Goal: Task Accomplishment & Management: Complete application form

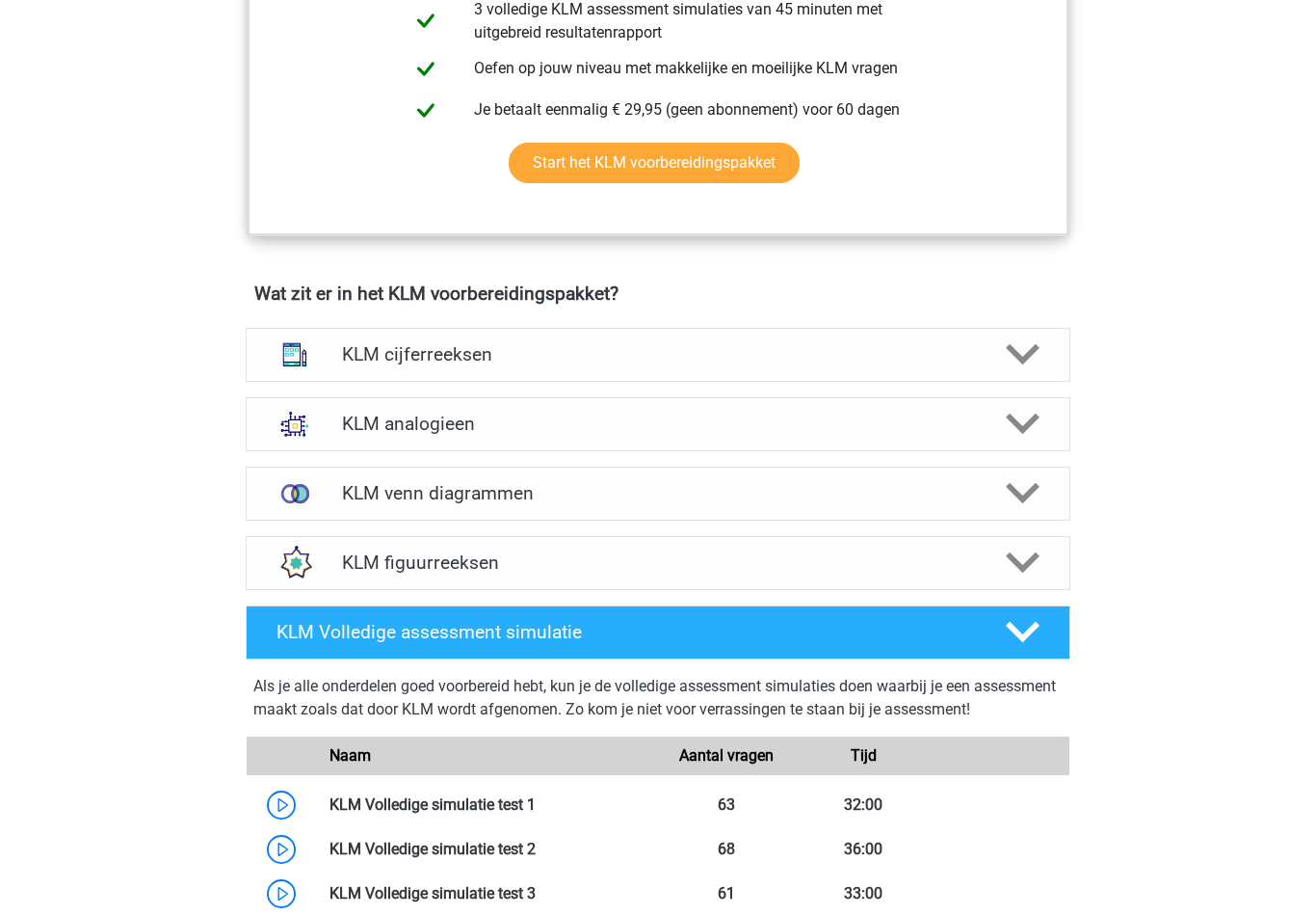
scroll to position [1114, 0]
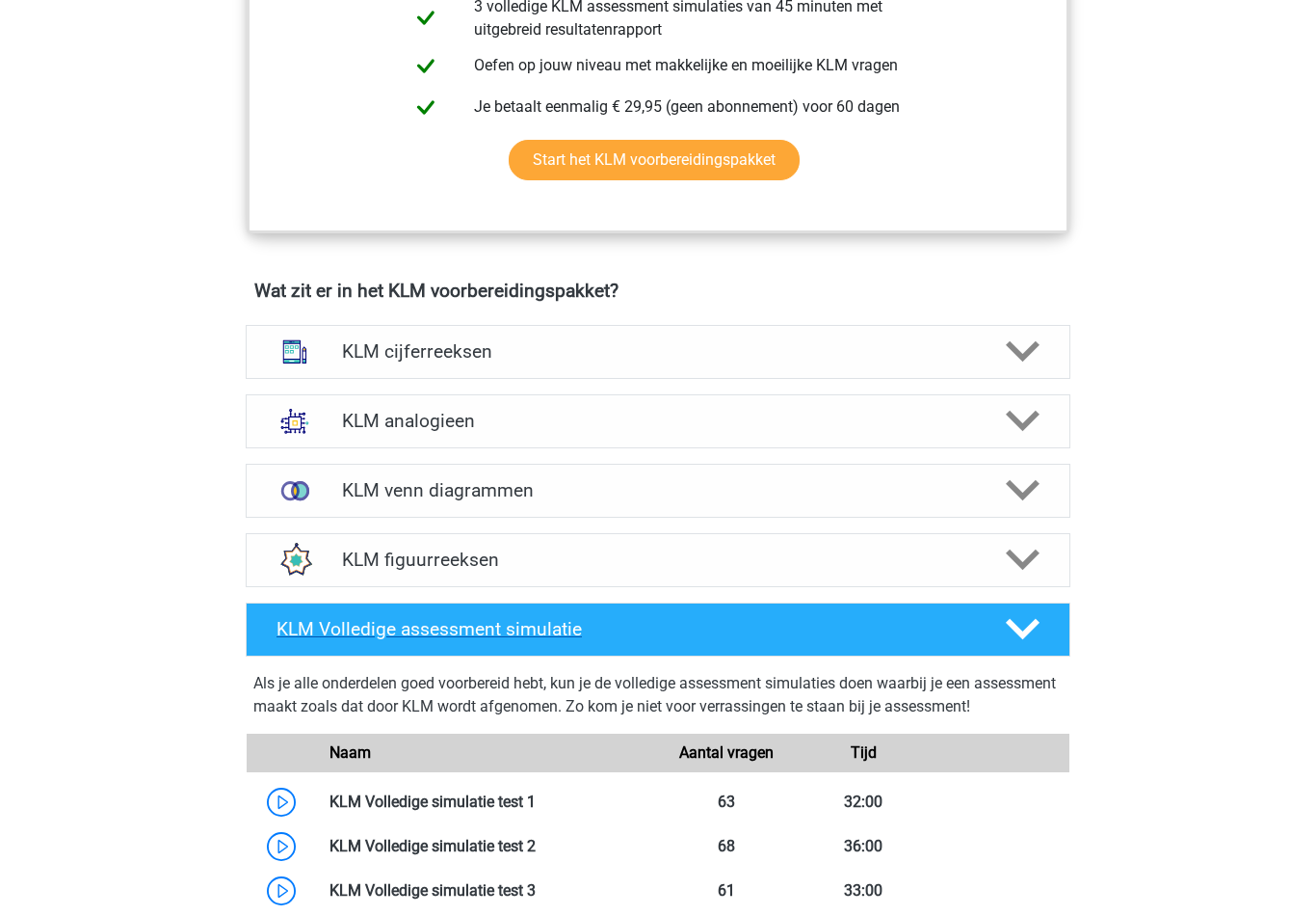
click at [1021, 630] on icon at bounding box center [1023, 629] width 34 height 34
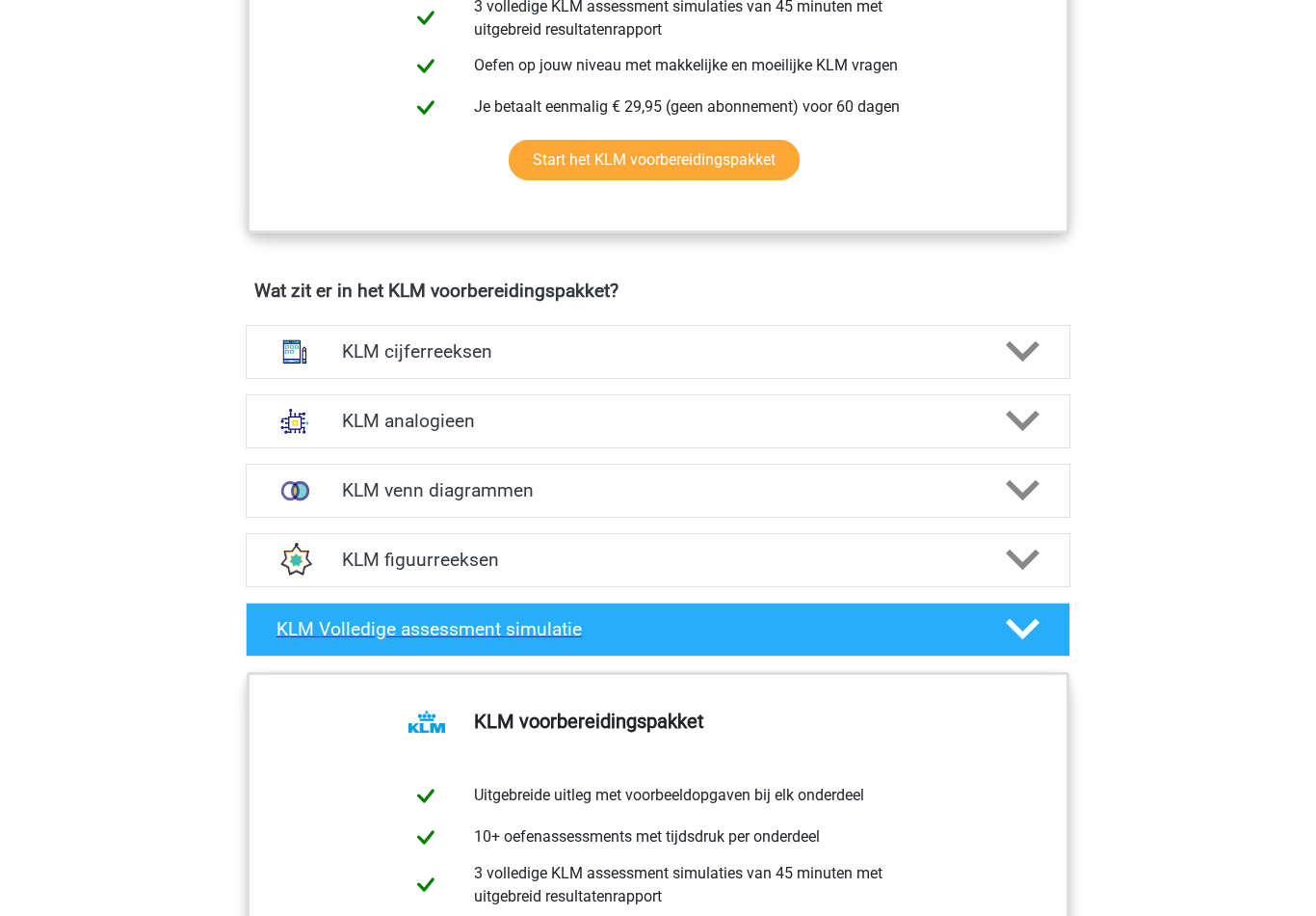
click at [436, 618] on h4 "KLM Volledige assessment simulatie" at bounding box center [625, 629] width 697 height 22
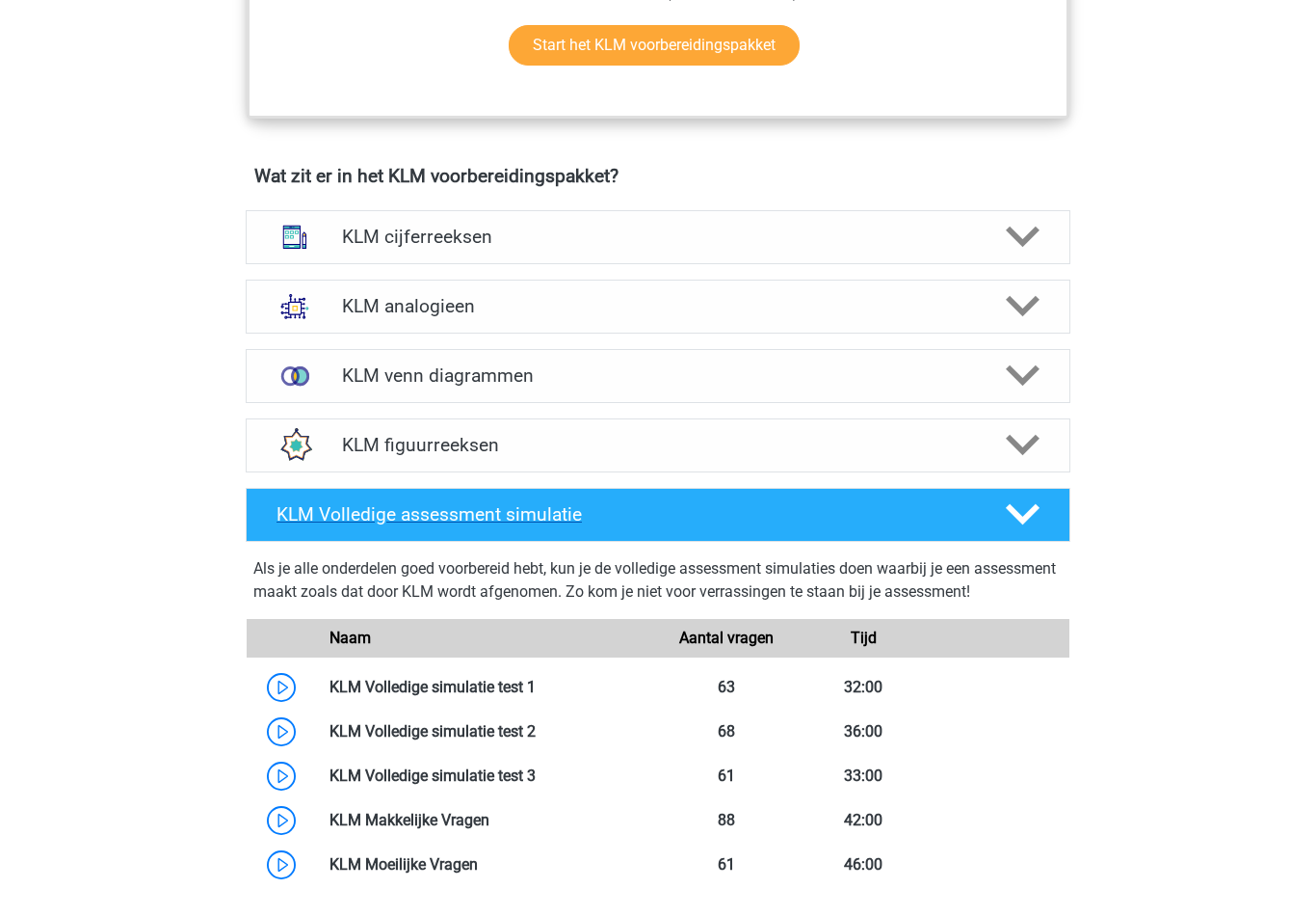
scroll to position [1229, 0]
click at [478, 864] on link at bounding box center [478, 863] width 0 height 19
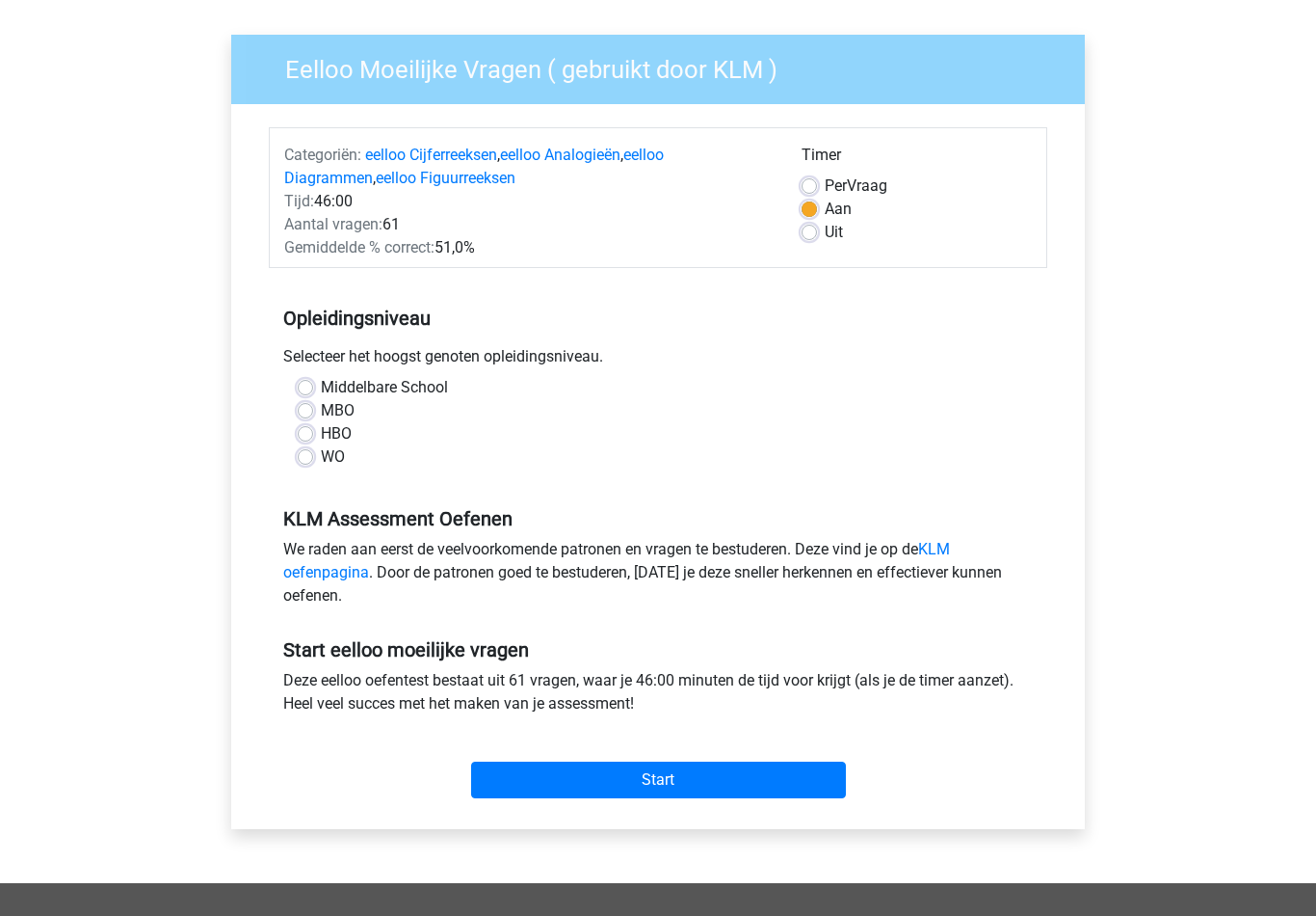
scroll to position [126, 0]
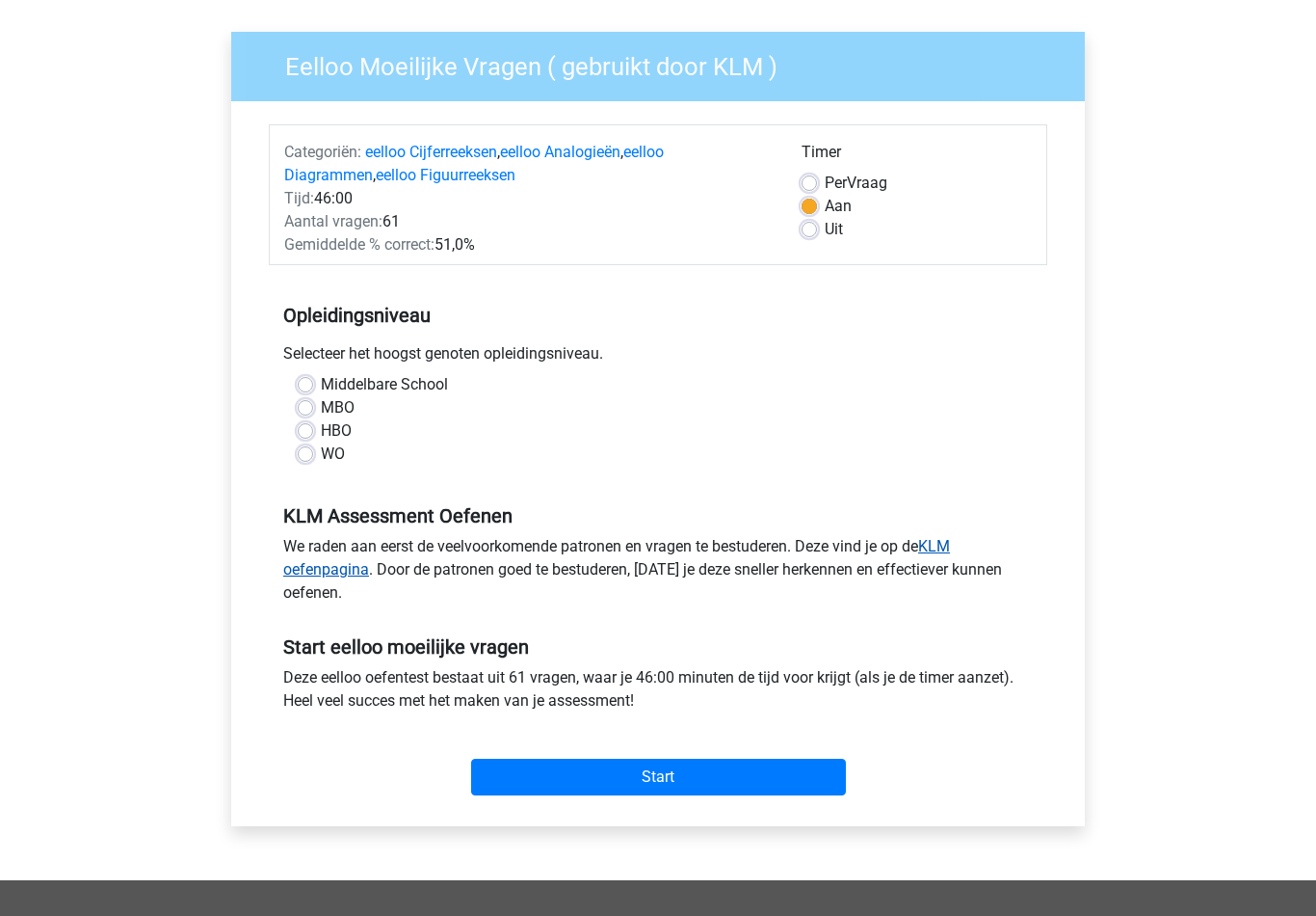
click at [317, 575] on link "KLM oefenpagina" at bounding box center [617, 558] width 666 height 42
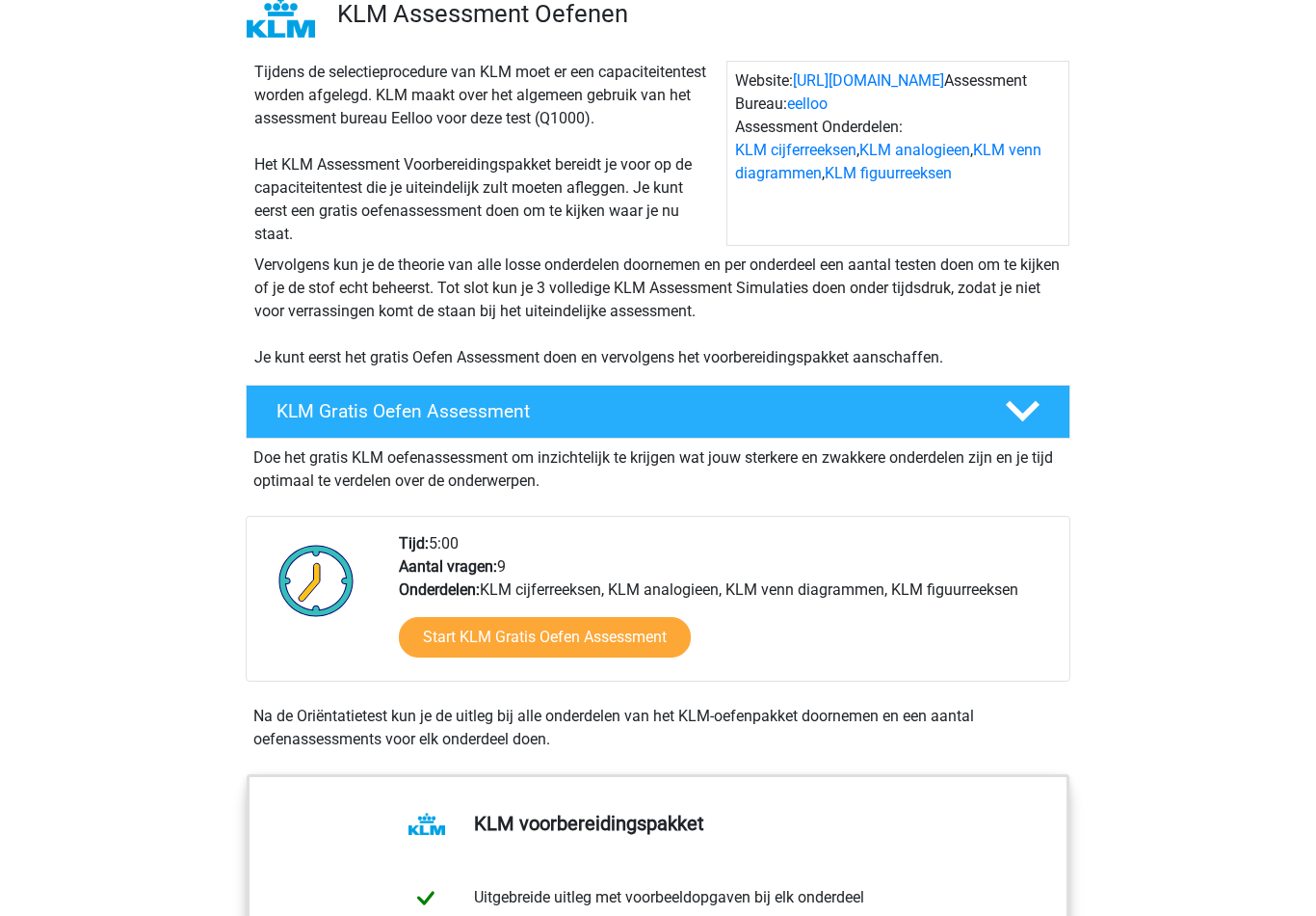
scroll to position [155, 0]
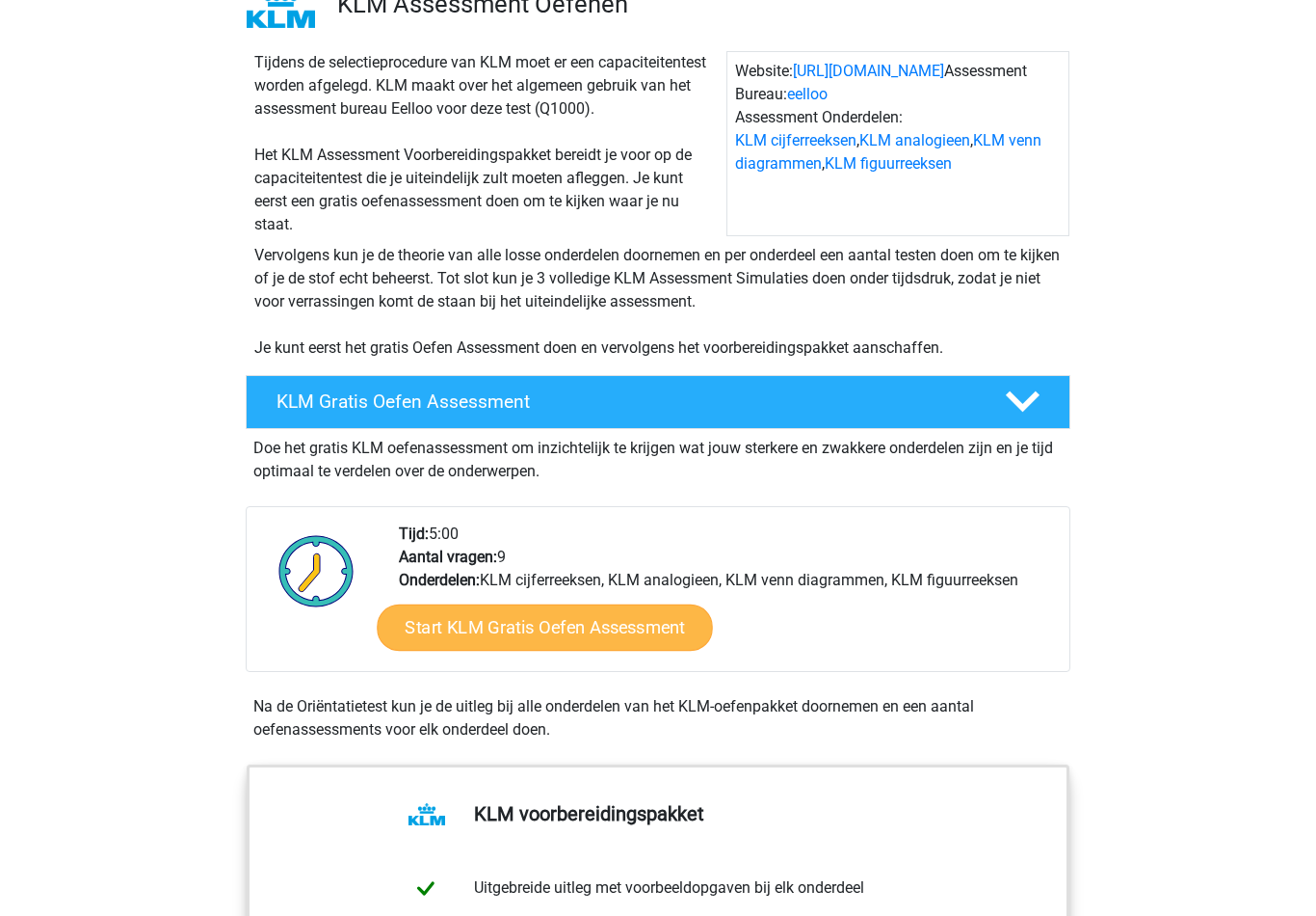
click at [477, 619] on link "Start KLM Gratis Oefen Assessment" at bounding box center [545, 626] width 335 height 46
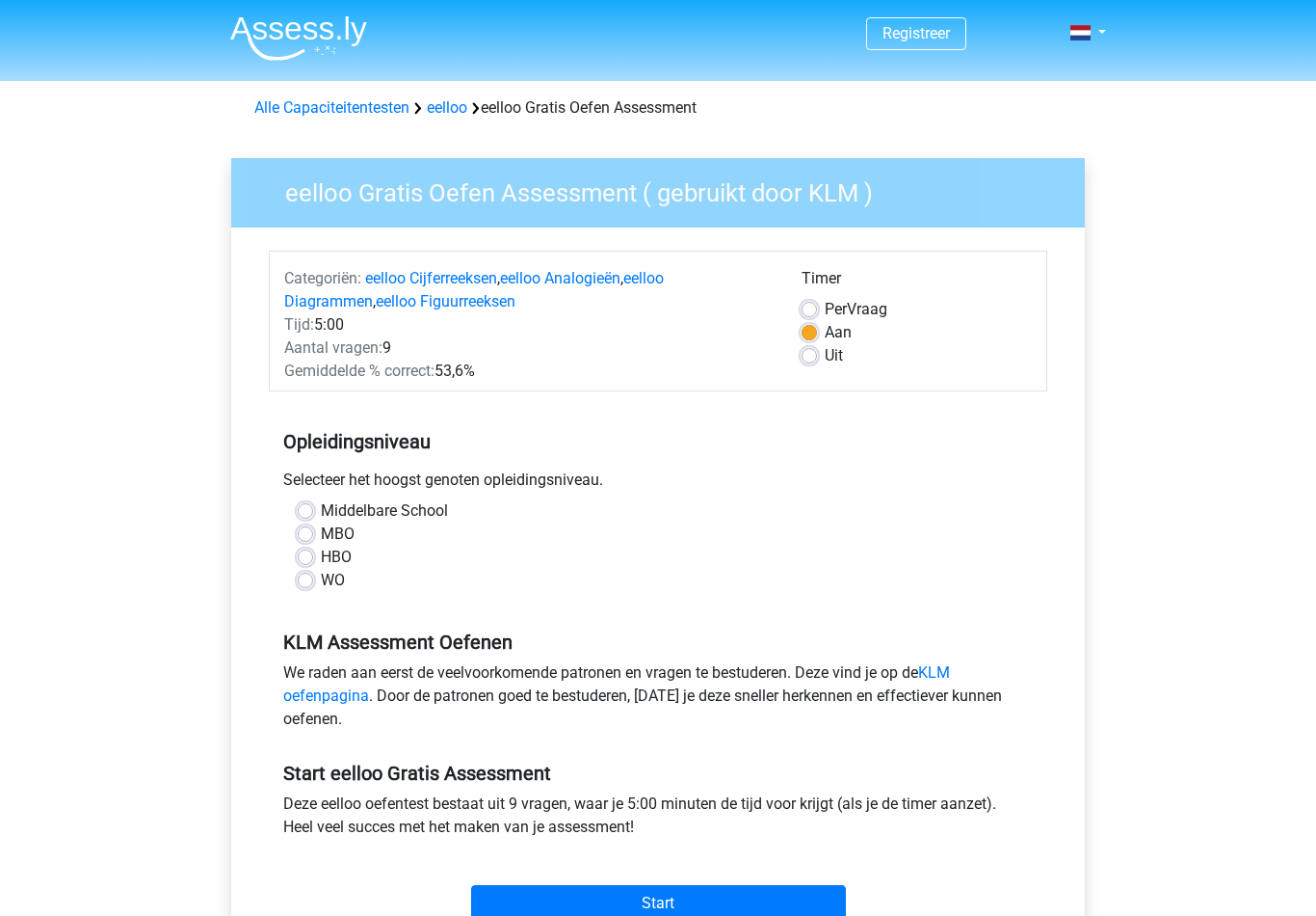
scroll to position [3, 0]
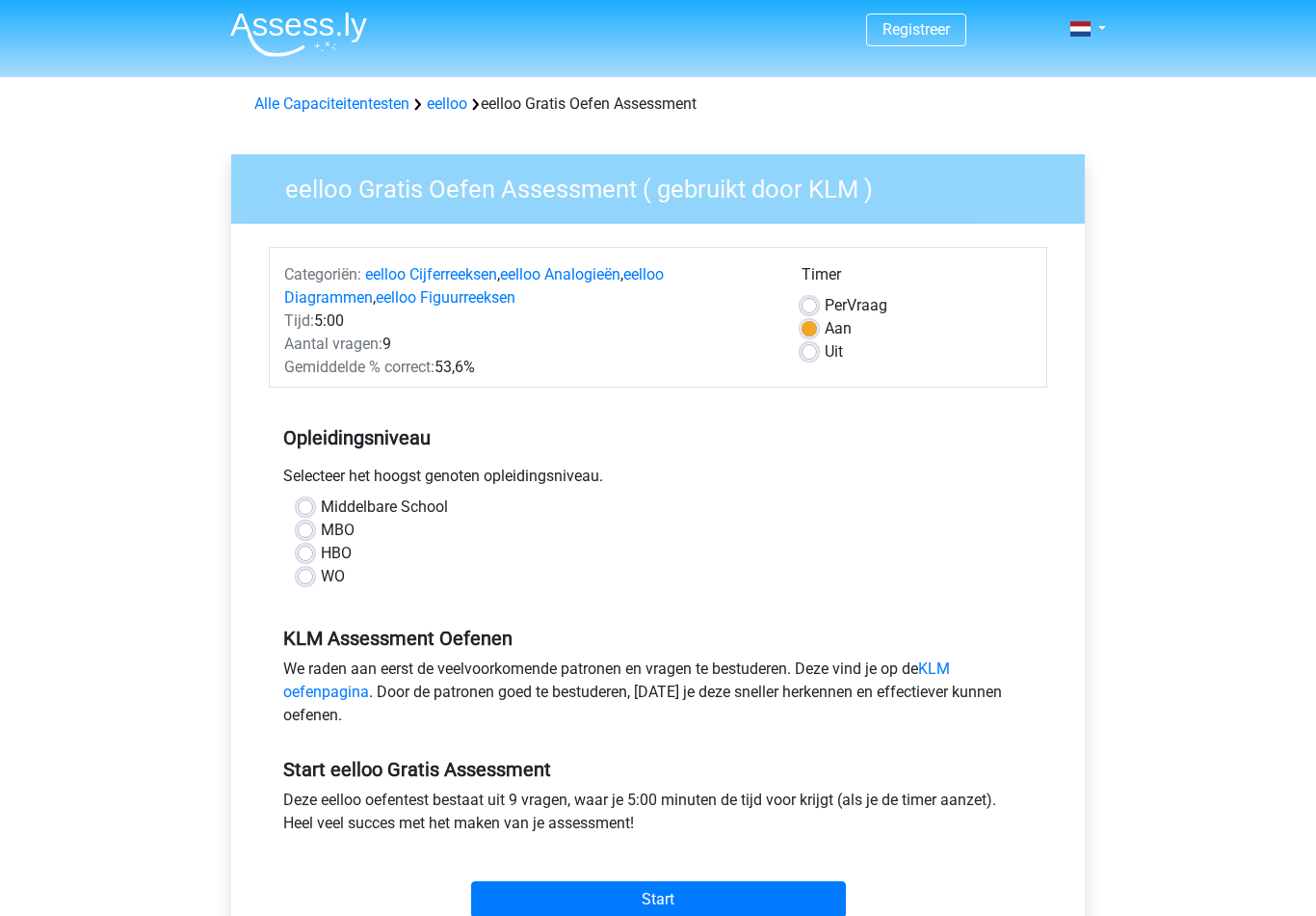
click at [320, 556] on label "HBO" at bounding box center [336, 554] width 31 height 23
click at [302, 556] on input "HBO" at bounding box center [306, 553] width 16 height 19
radio input "true"
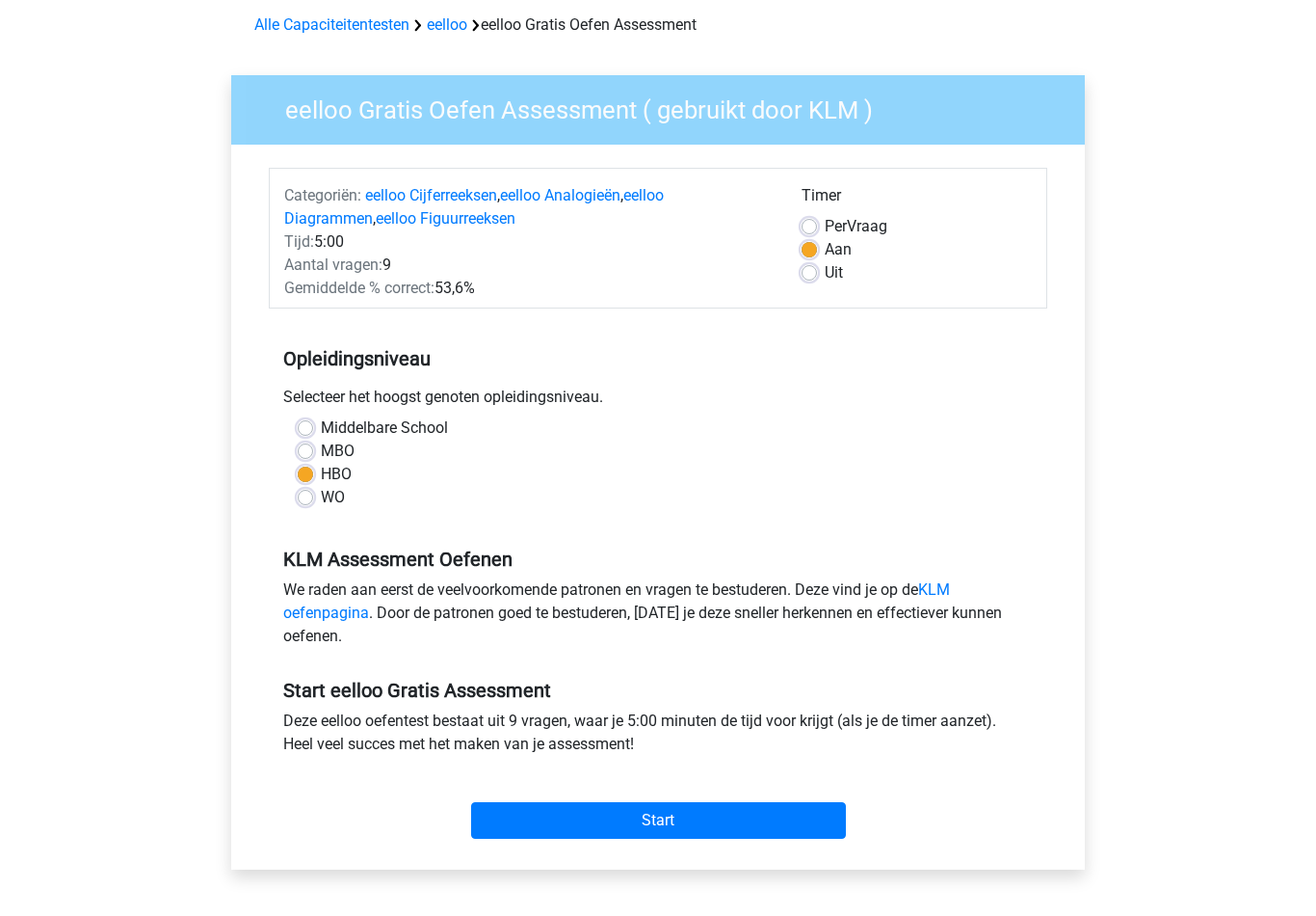
scroll to position [86, 0]
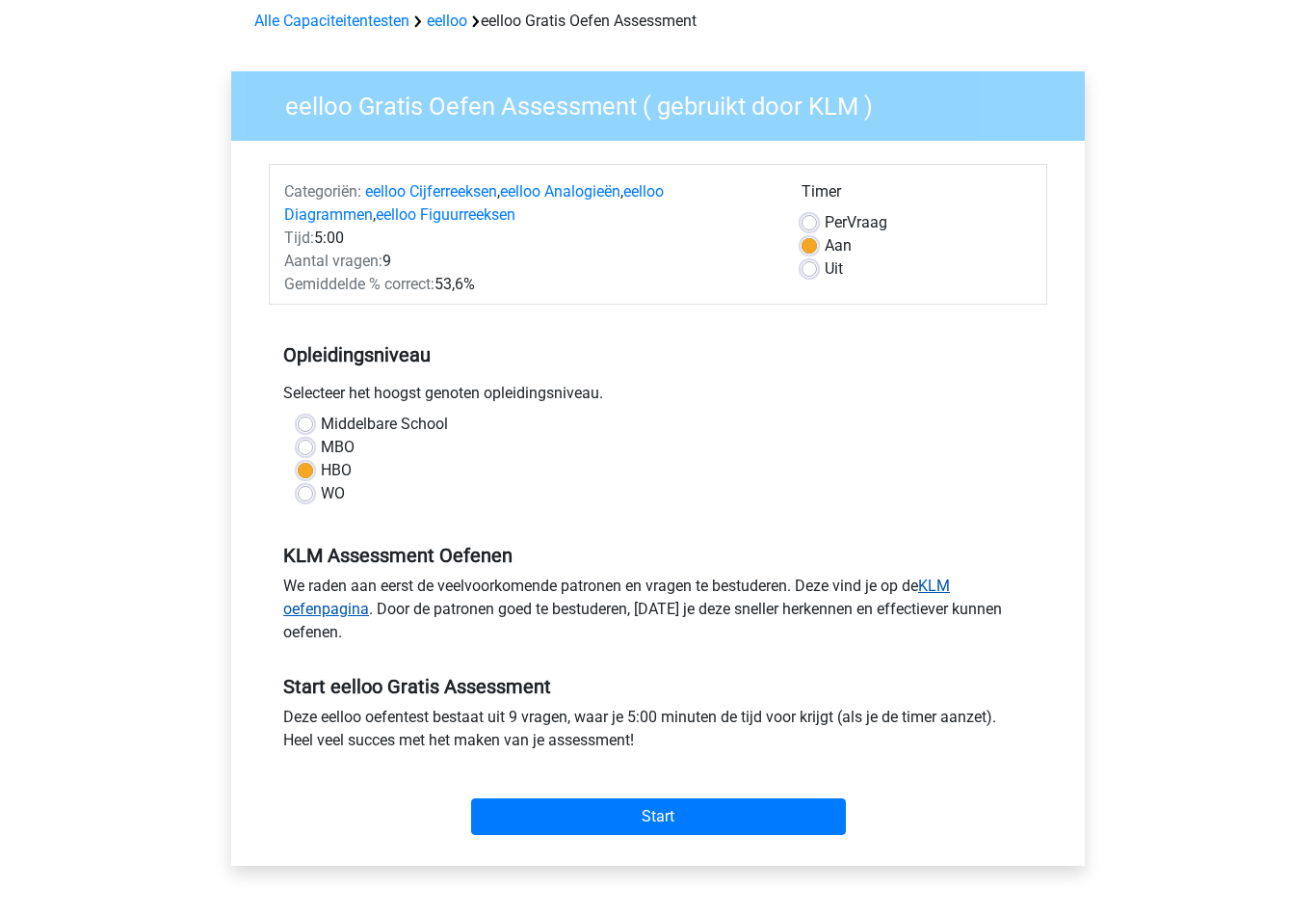
click at [316, 603] on link "KLM oefenpagina" at bounding box center [617, 597] width 666 height 42
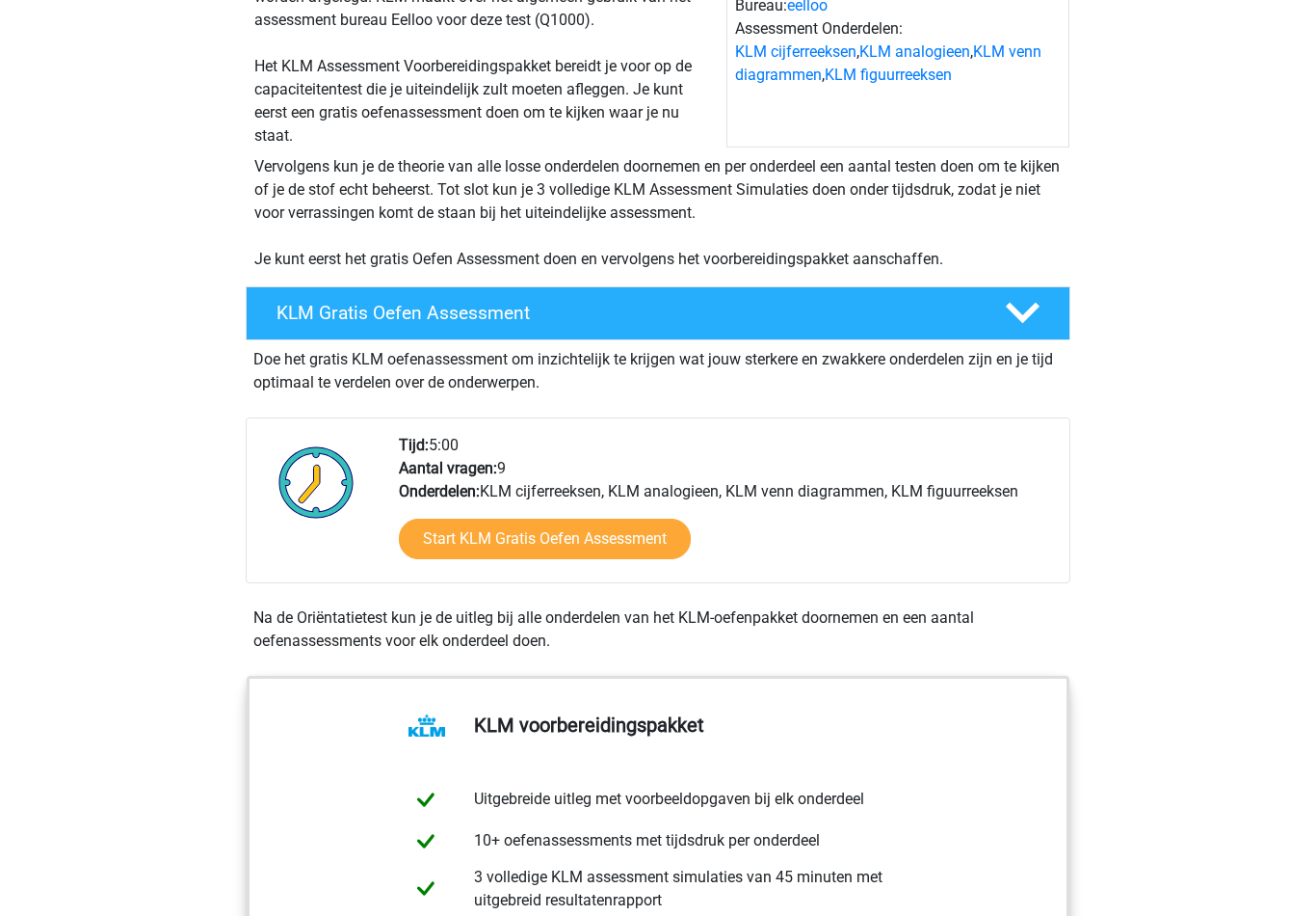
scroll to position [247, 0]
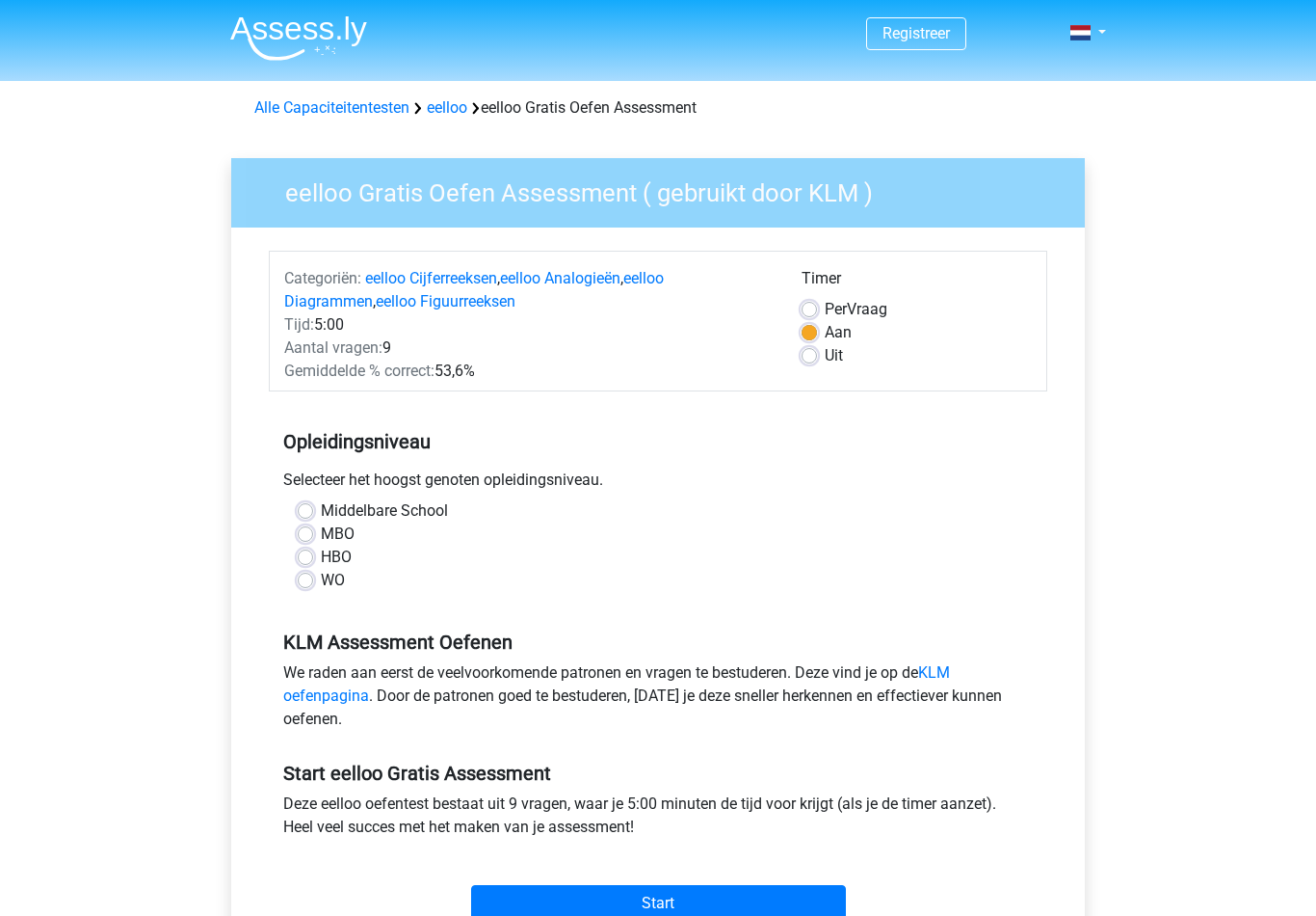
scroll to position [4, 0]
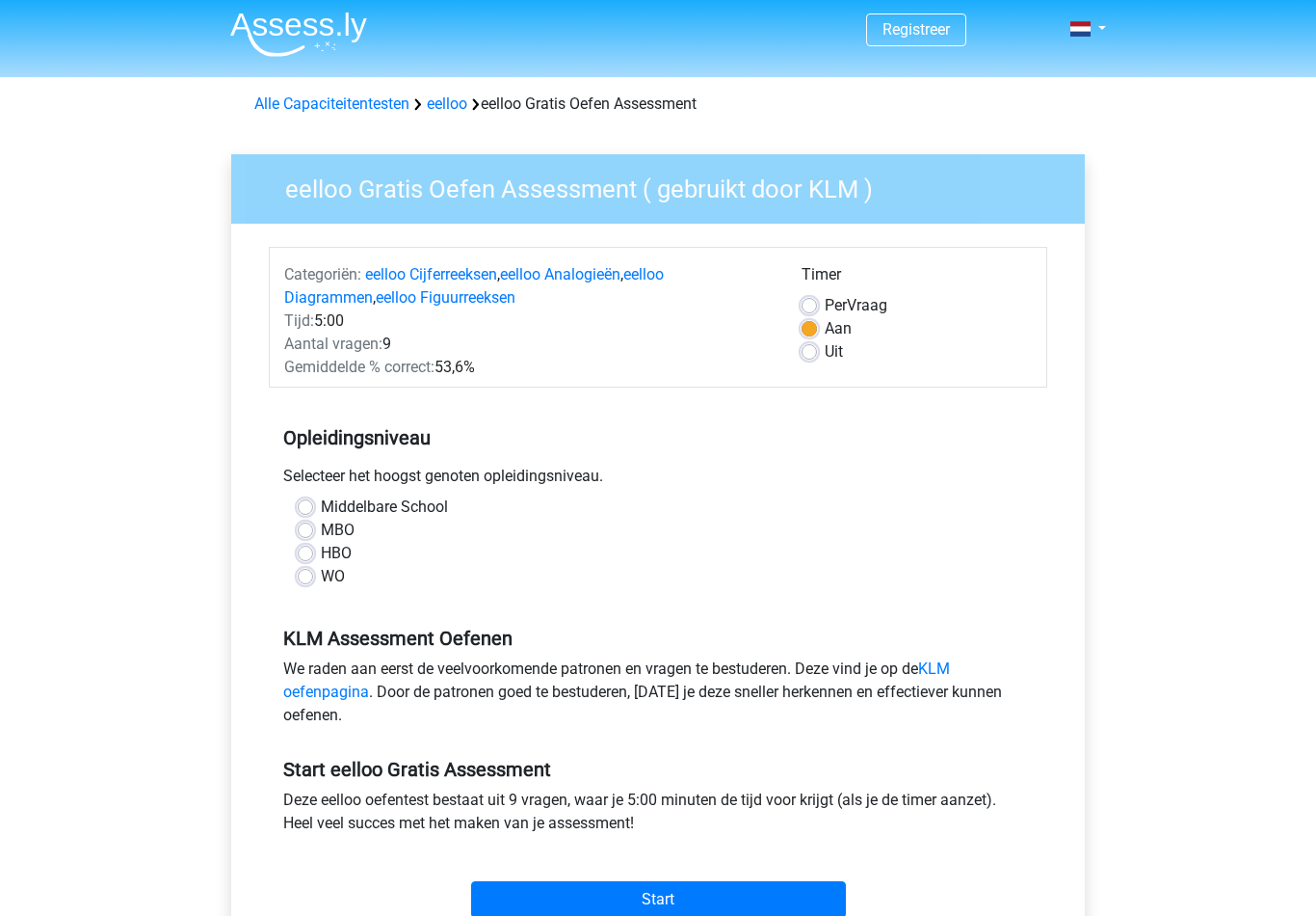
click at [320, 560] on label "HBO" at bounding box center [336, 553] width 31 height 23
click at [301, 560] on input "HBO" at bounding box center [306, 552] width 16 height 19
radio input "true"
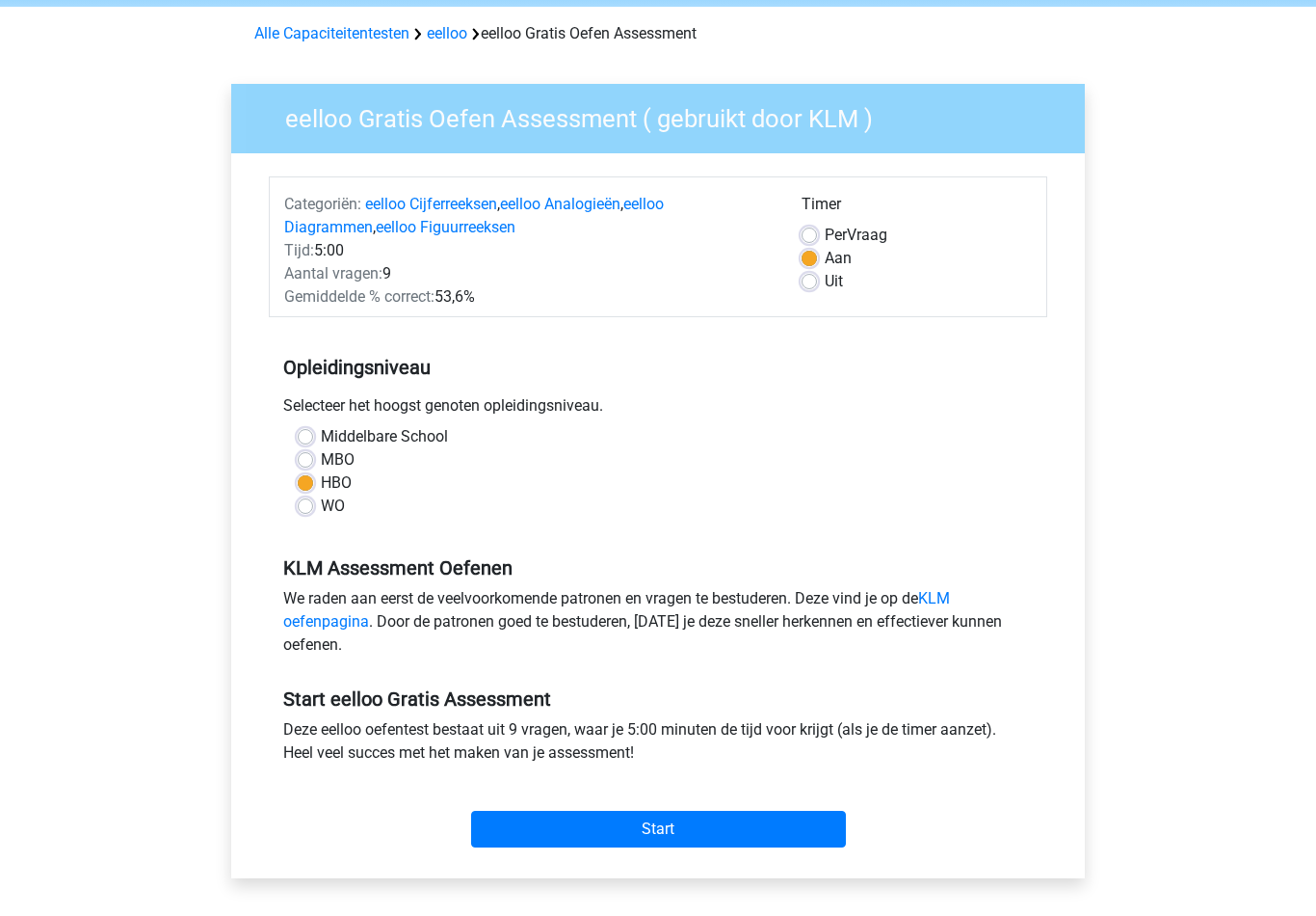
scroll to position [74, 0]
click at [318, 628] on link "KLM oefenpagina" at bounding box center [617, 609] width 666 height 42
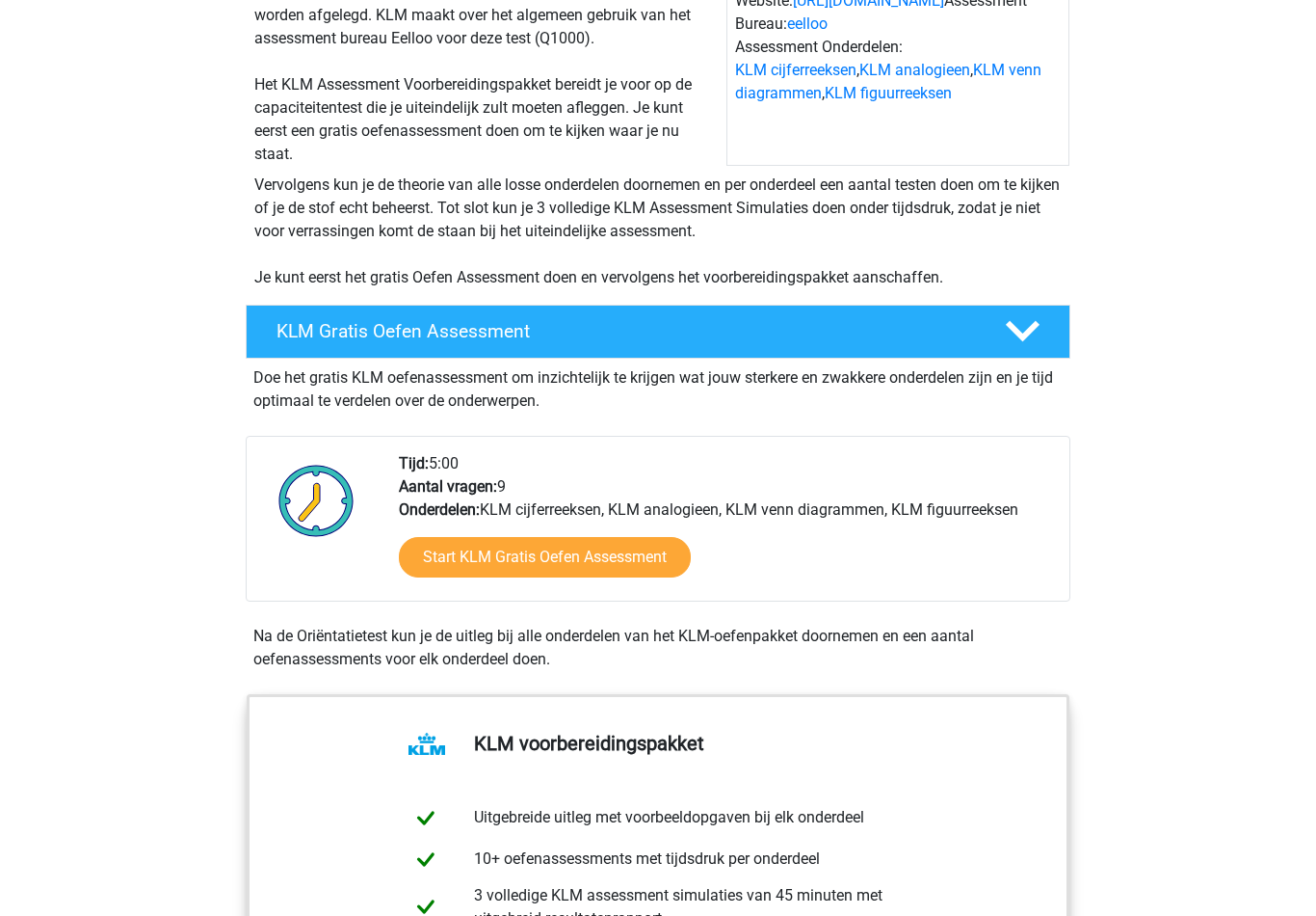
scroll to position [227, 0]
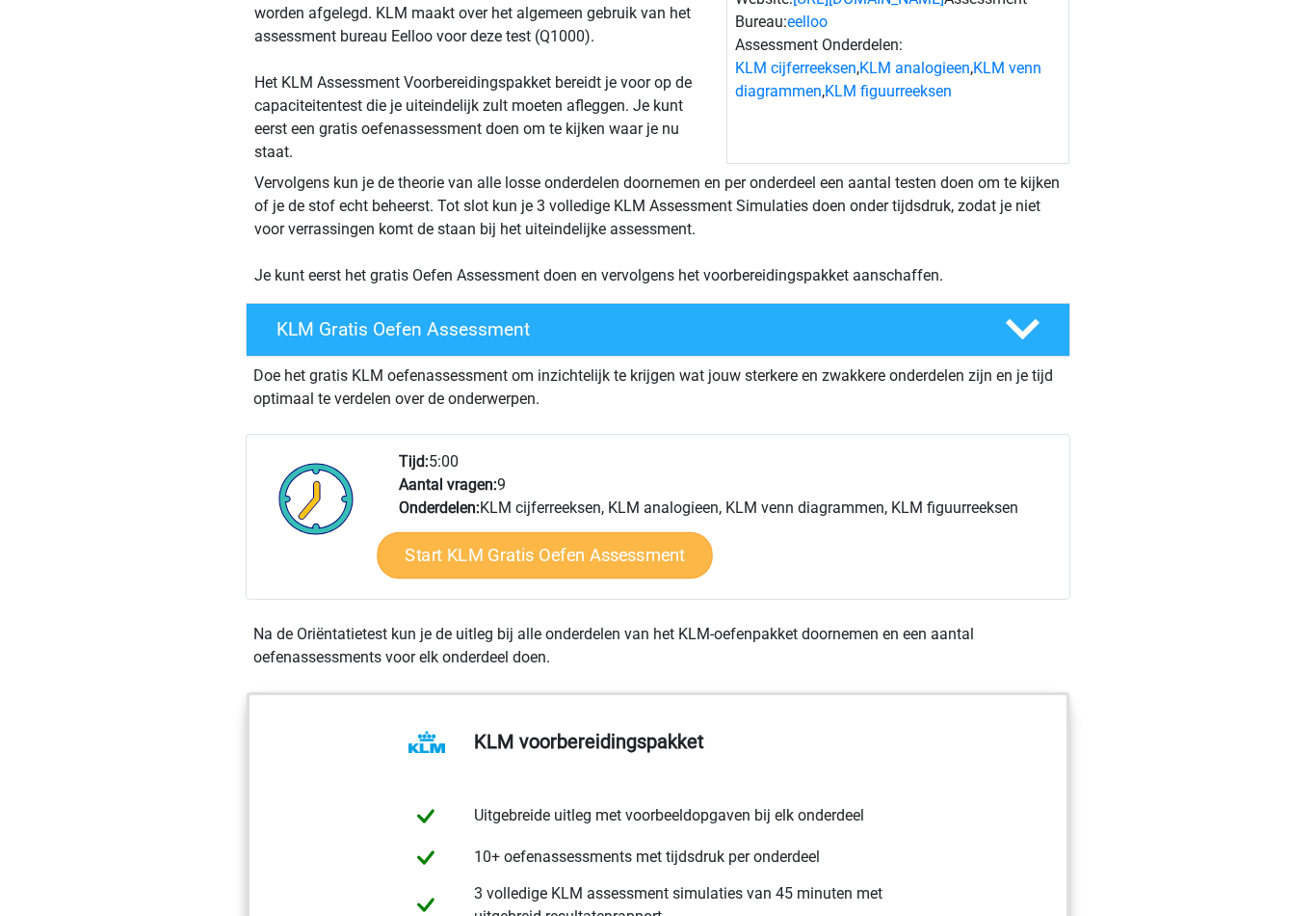
click at [497, 559] on link "Start KLM Gratis Oefen Assessment" at bounding box center [545, 553] width 335 height 46
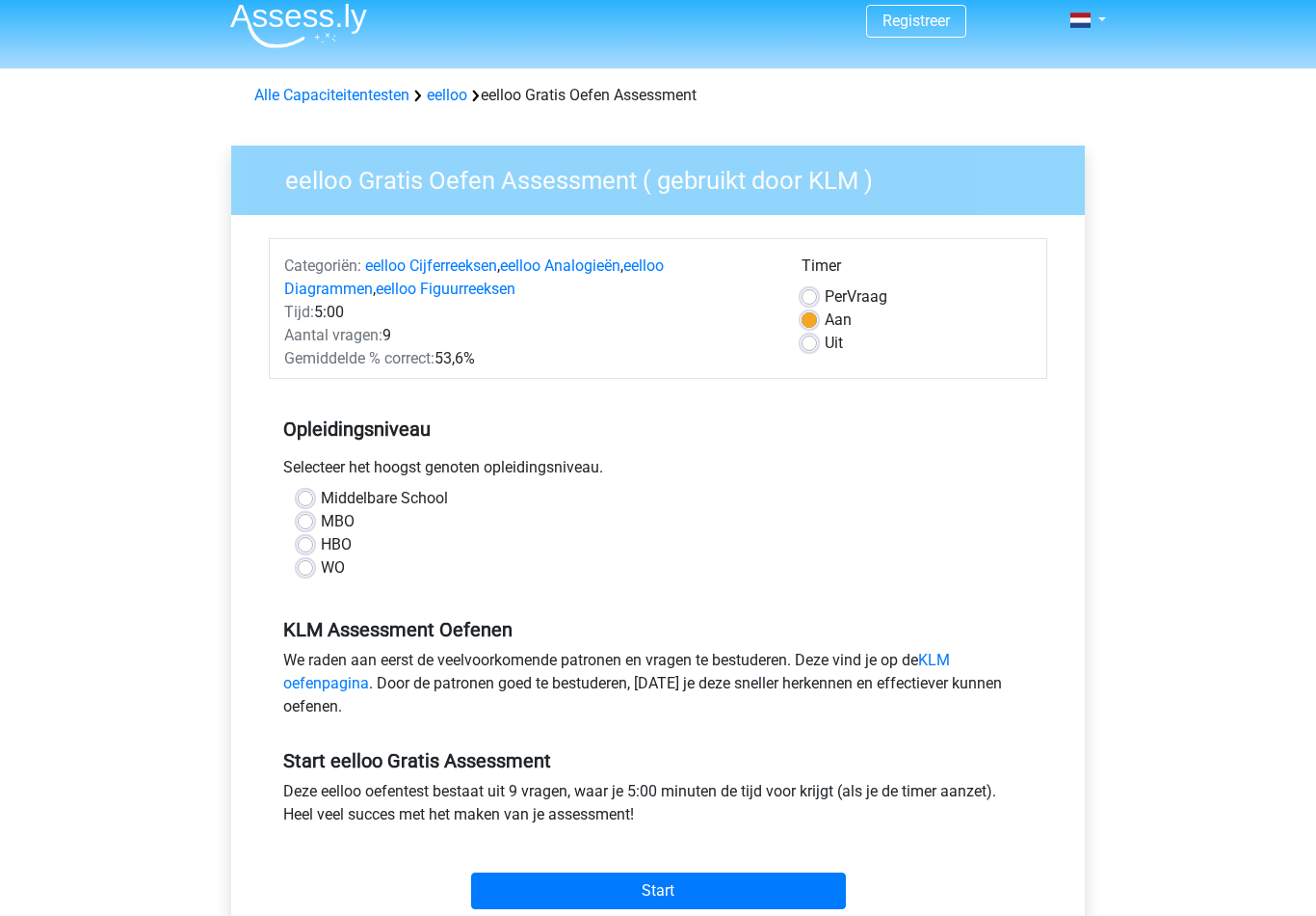
scroll to position [15, 0]
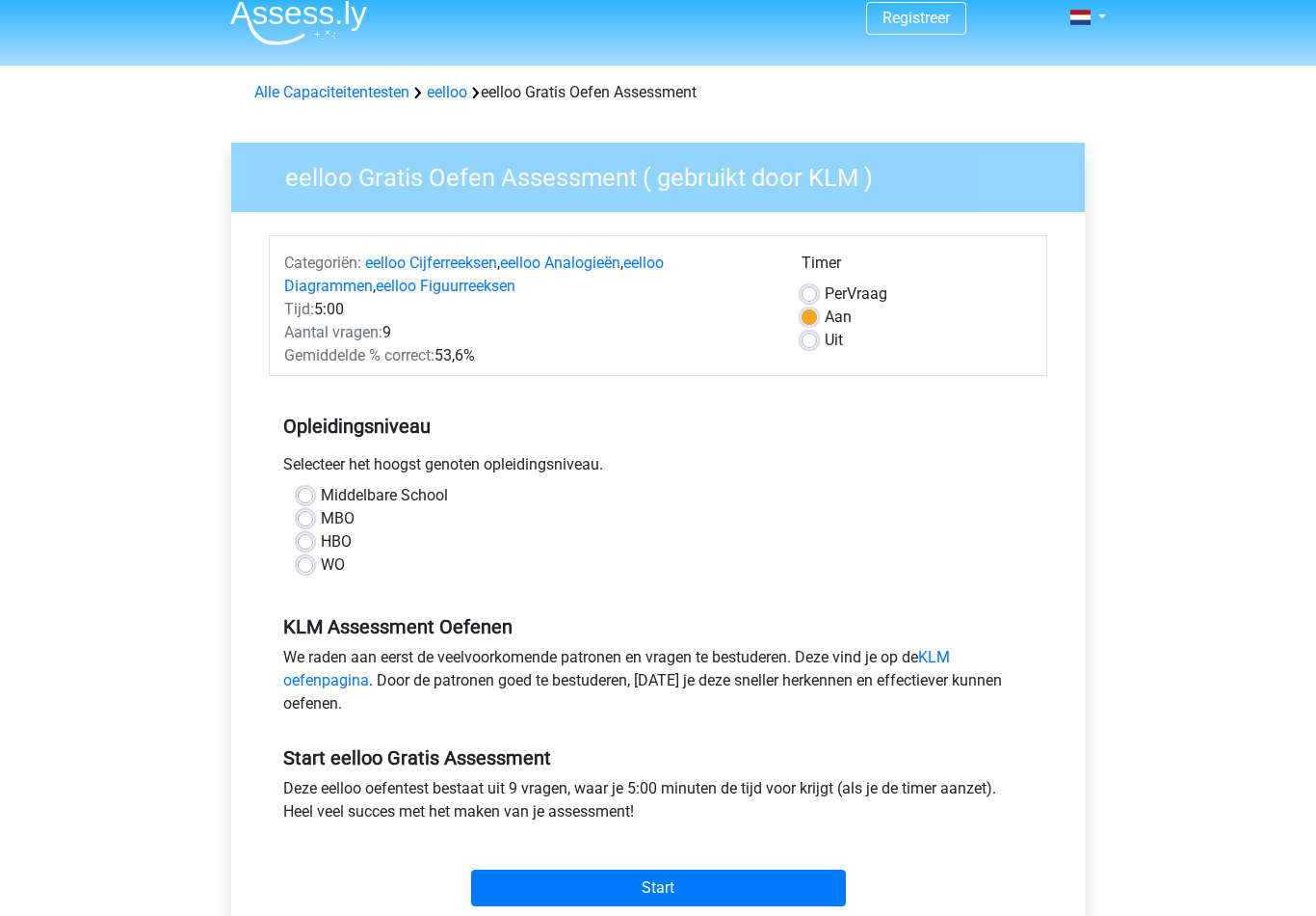
click at [320, 548] on label "HBO" at bounding box center [336, 543] width 31 height 23
click at [298, 548] on input "HBO" at bounding box center [306, 541] width 16 height 19
radio input "true"
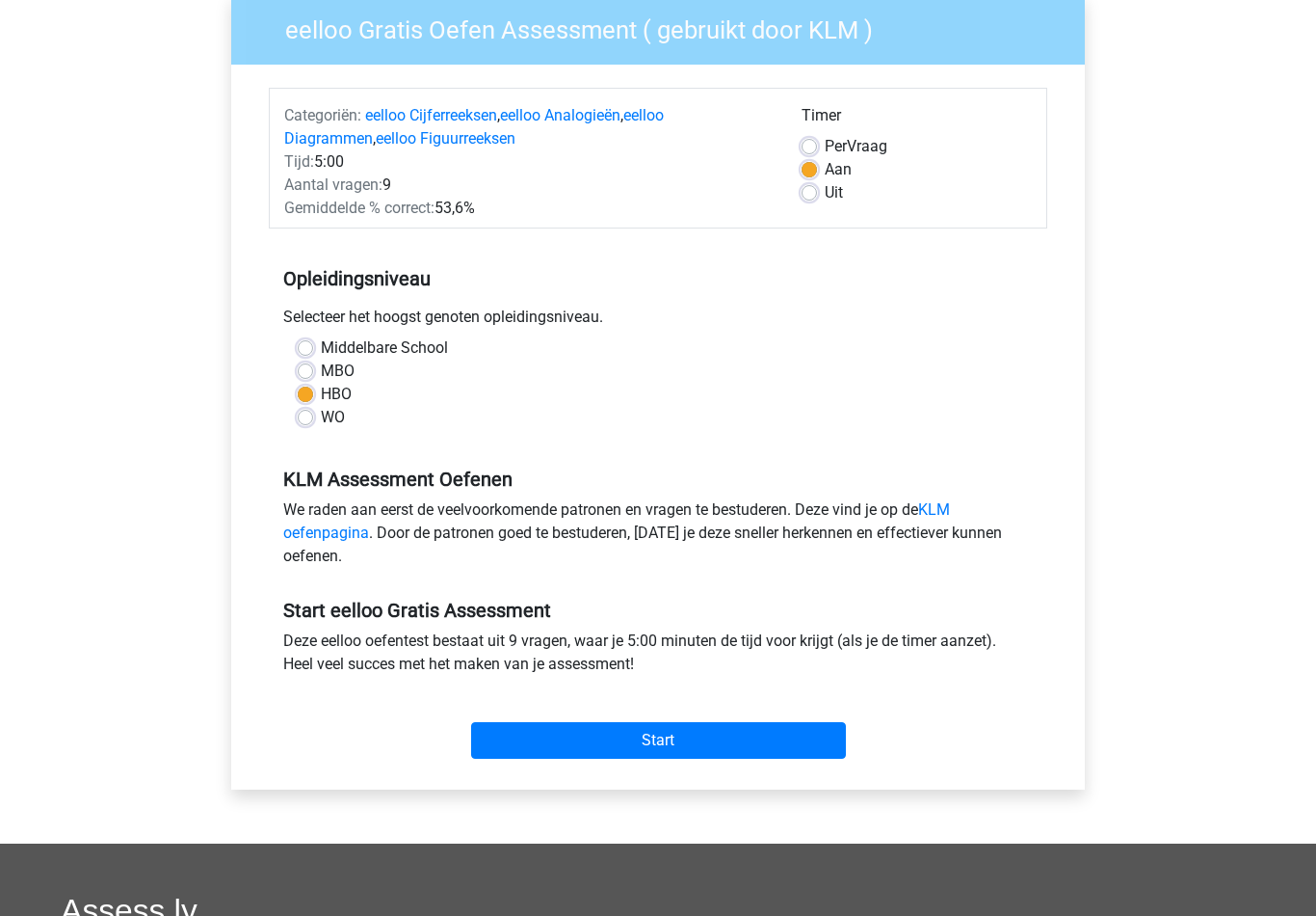
scroll to position [181, 0]
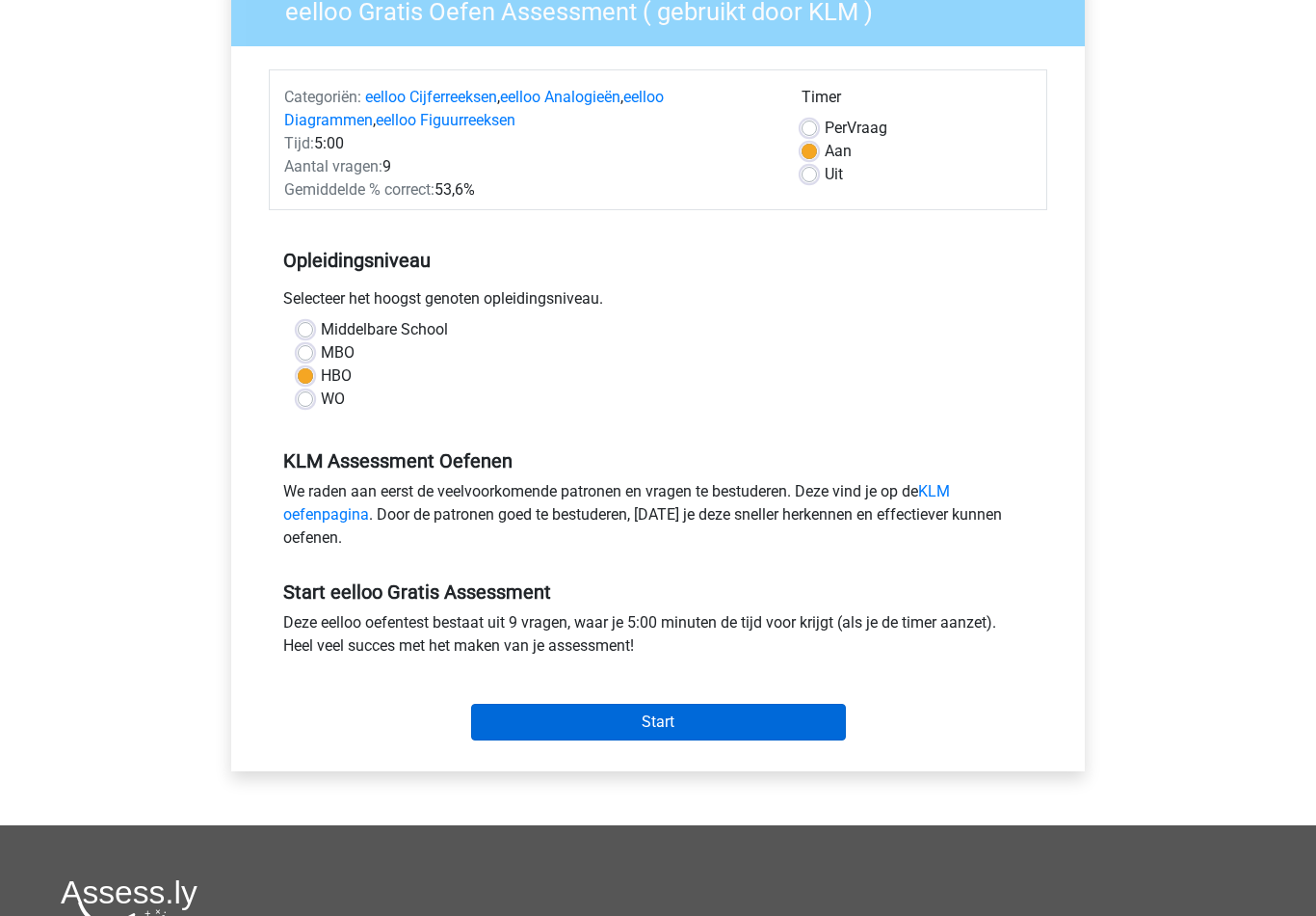
click at [667, 724] on input "Start" at bounding box center [658, 722] width 375 height 37
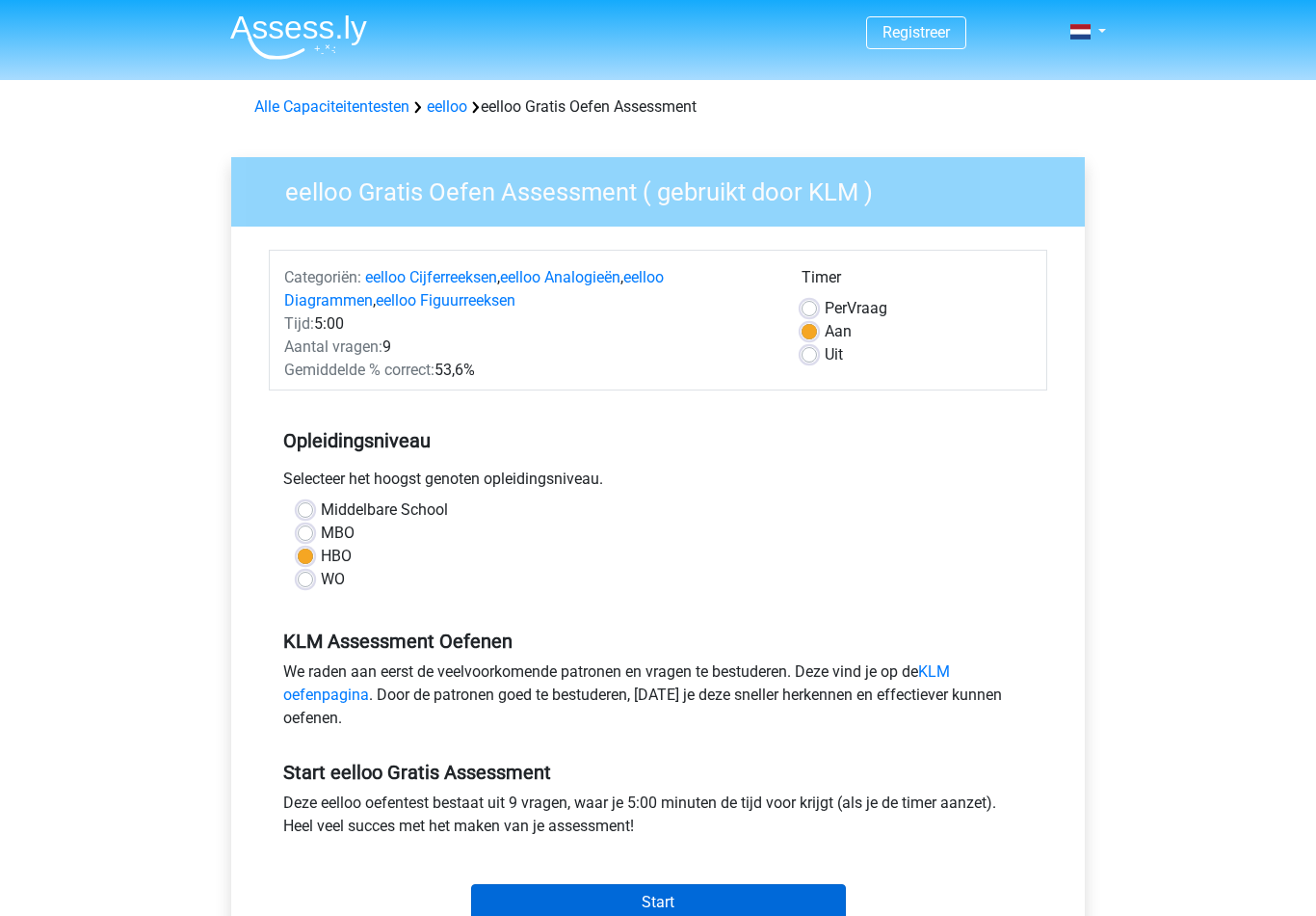
scroll to position [0, 0]
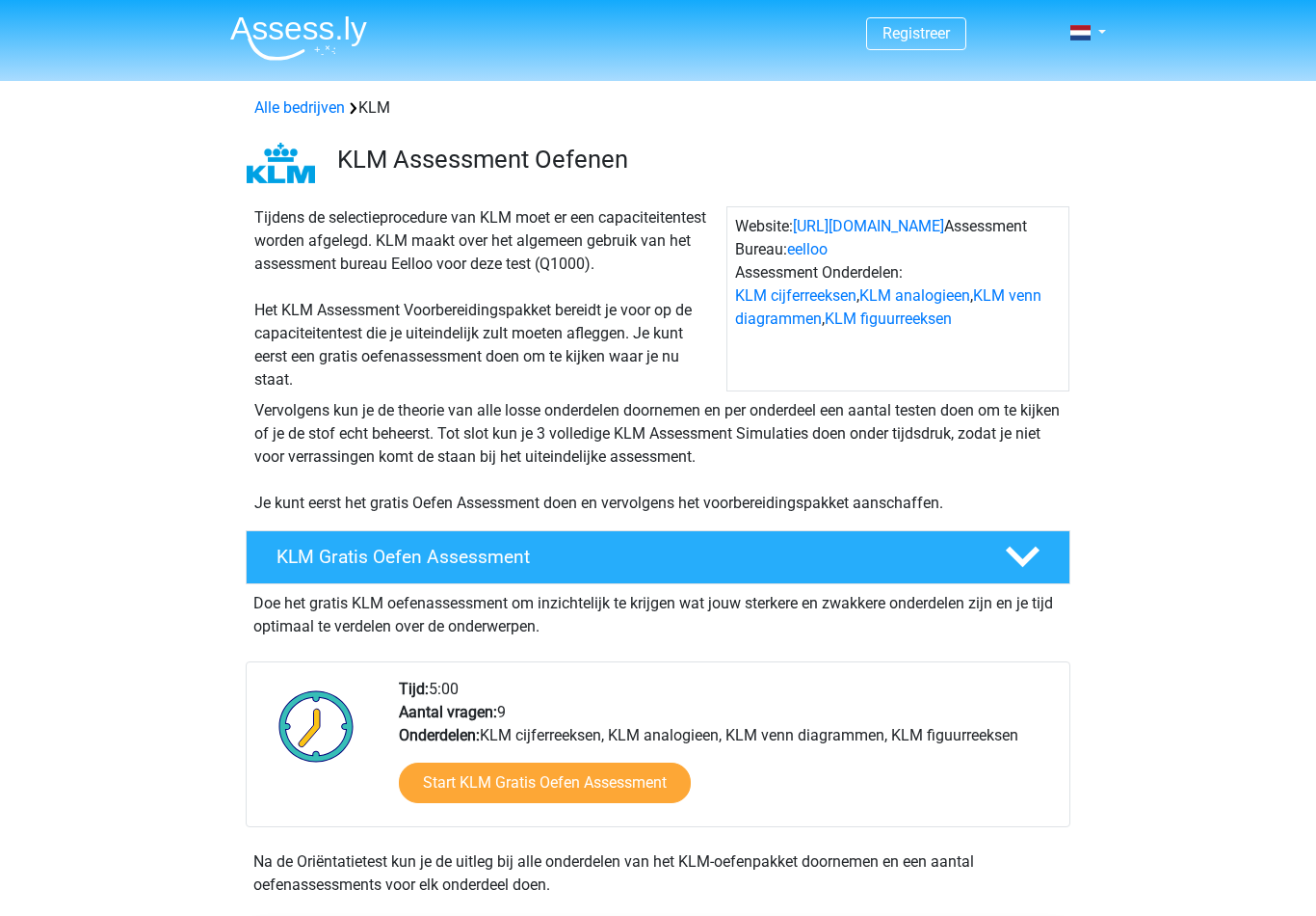
scroll to position [-34, 0]
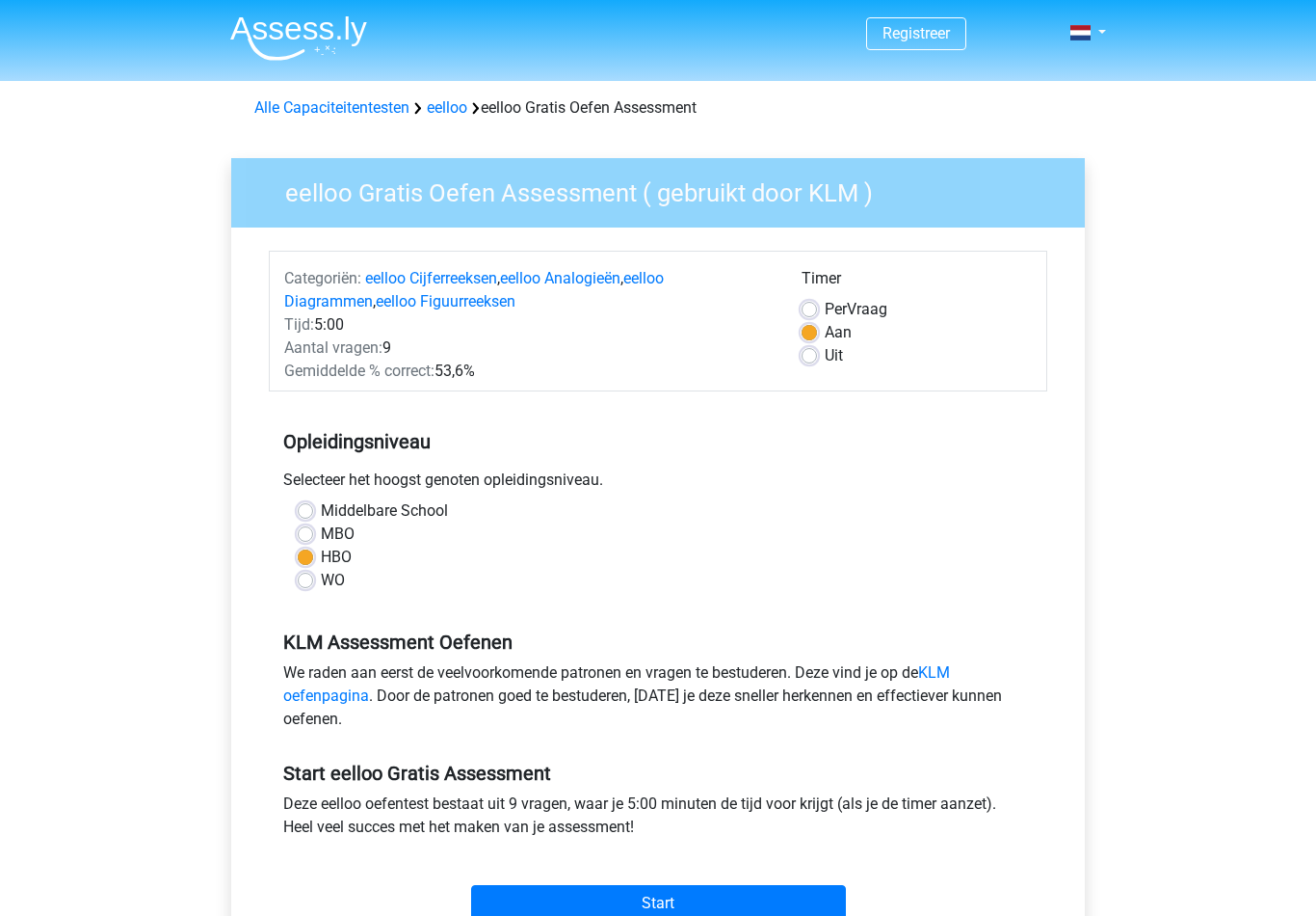
scroll to position [117, 0]
